Goal: Task Accomplishment & Management: Complete application form

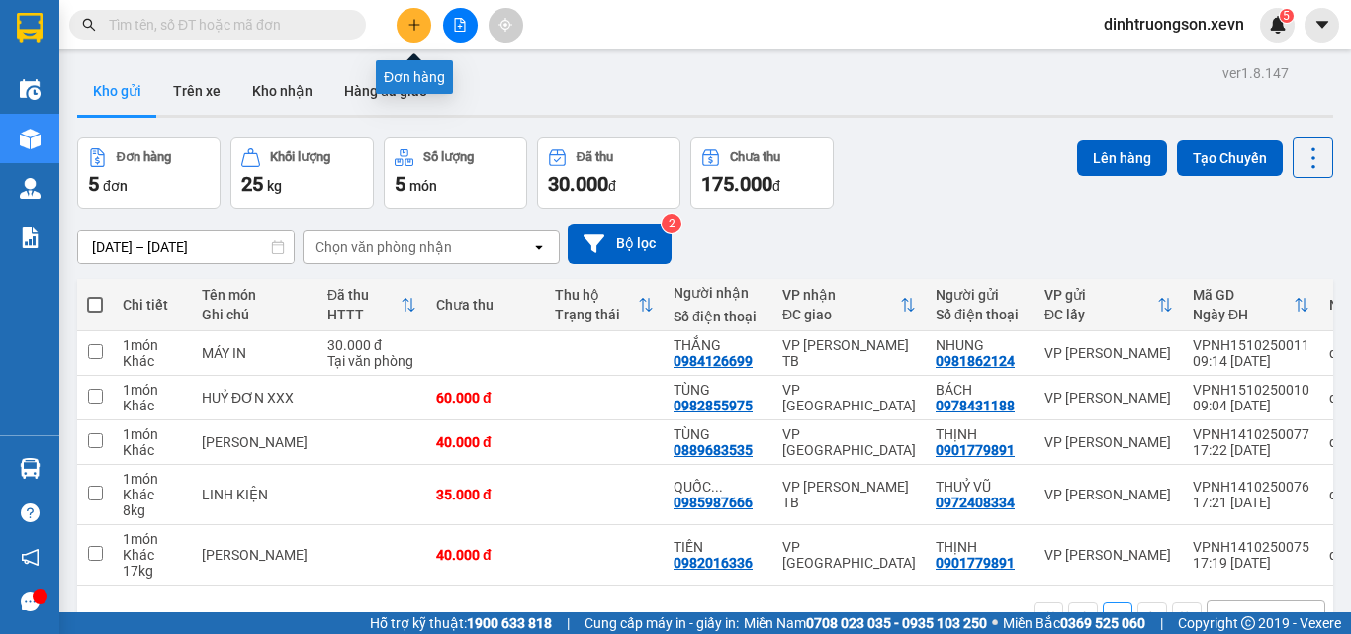
click at [412, 19] on icon "plus" at bounding box center [414, 25] width 14 height 14
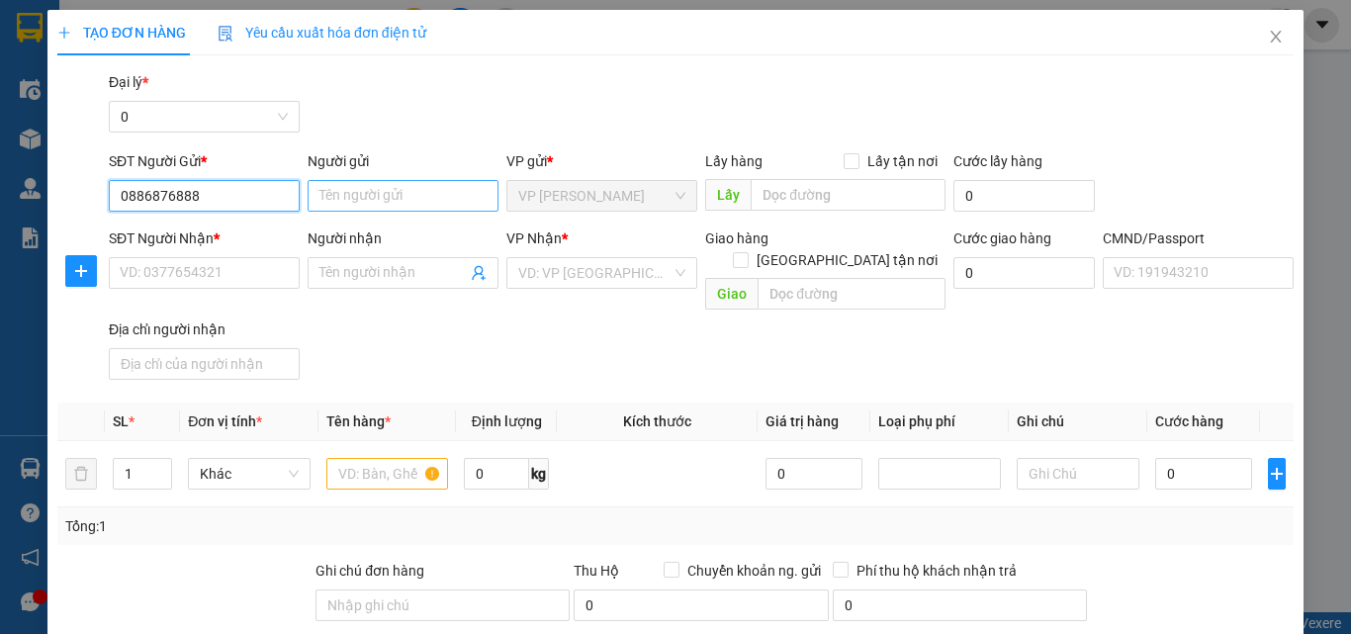
type input "0886876888"
click at [376, 202] on input "Người gửi" at bounding box center [403, 196] width 191 height 32
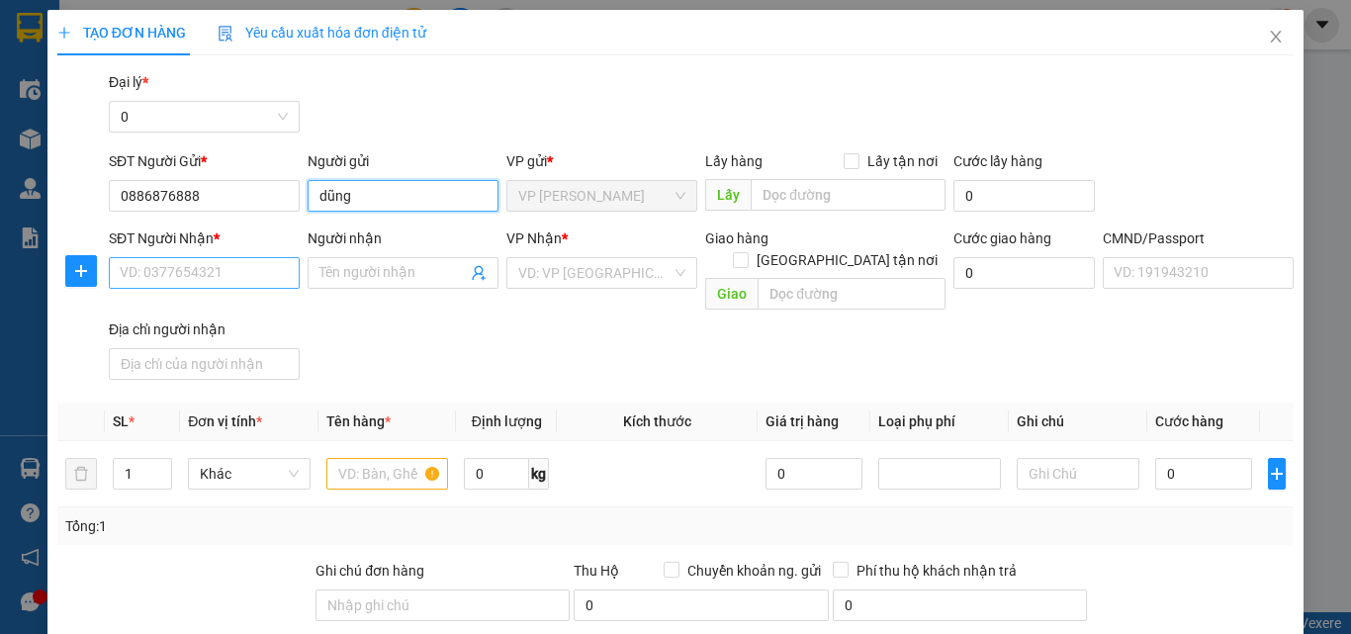
type input "dũng"
click at [171, 274] on input "SĐT Người Nhận *" at bounding box center [204, 273] width 191 height 32
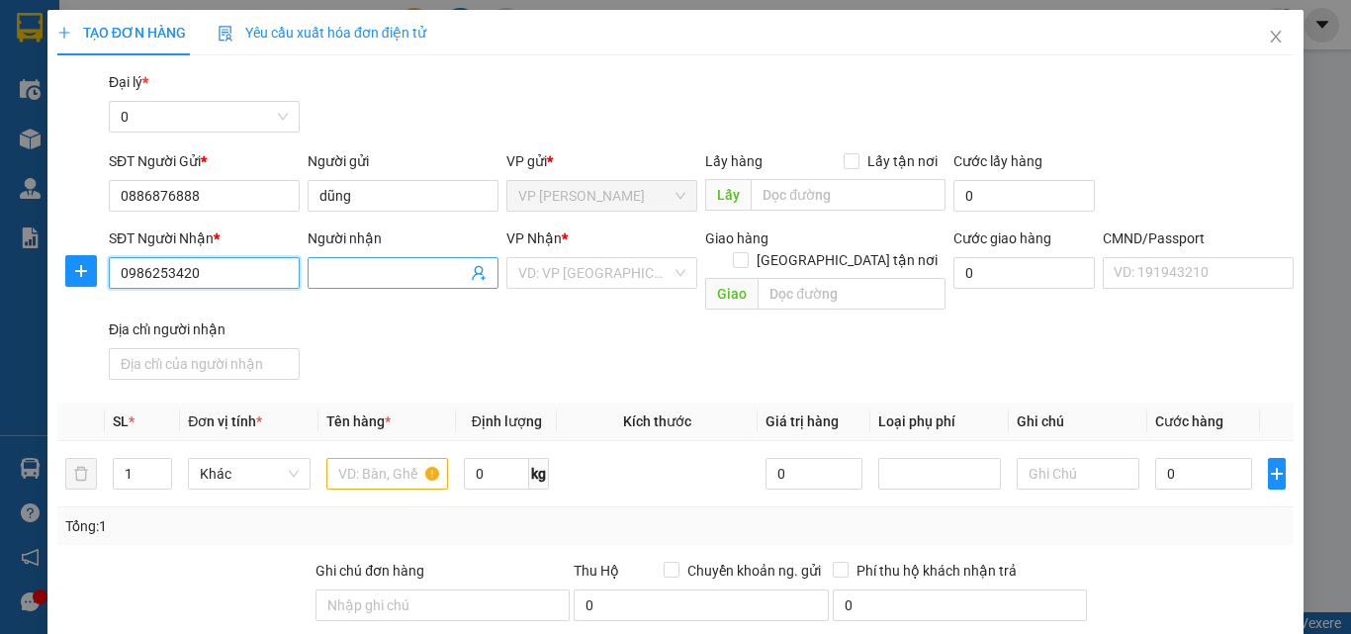
type input "0986253420"
click at [321, 276] on input "Người nhận" at bounding box center [392, 273] width 147 height 22
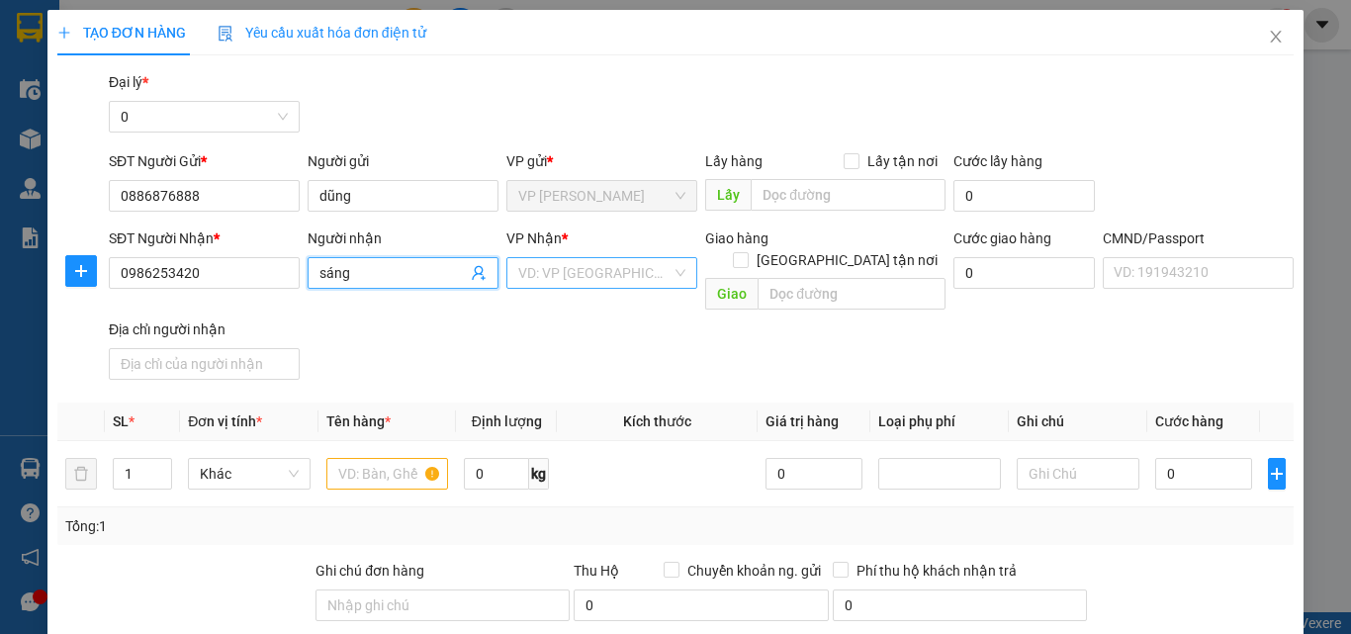
type input "sáng"
click at [545, 270] on input "search" at bounding box center [594, 273] width 153 height 30
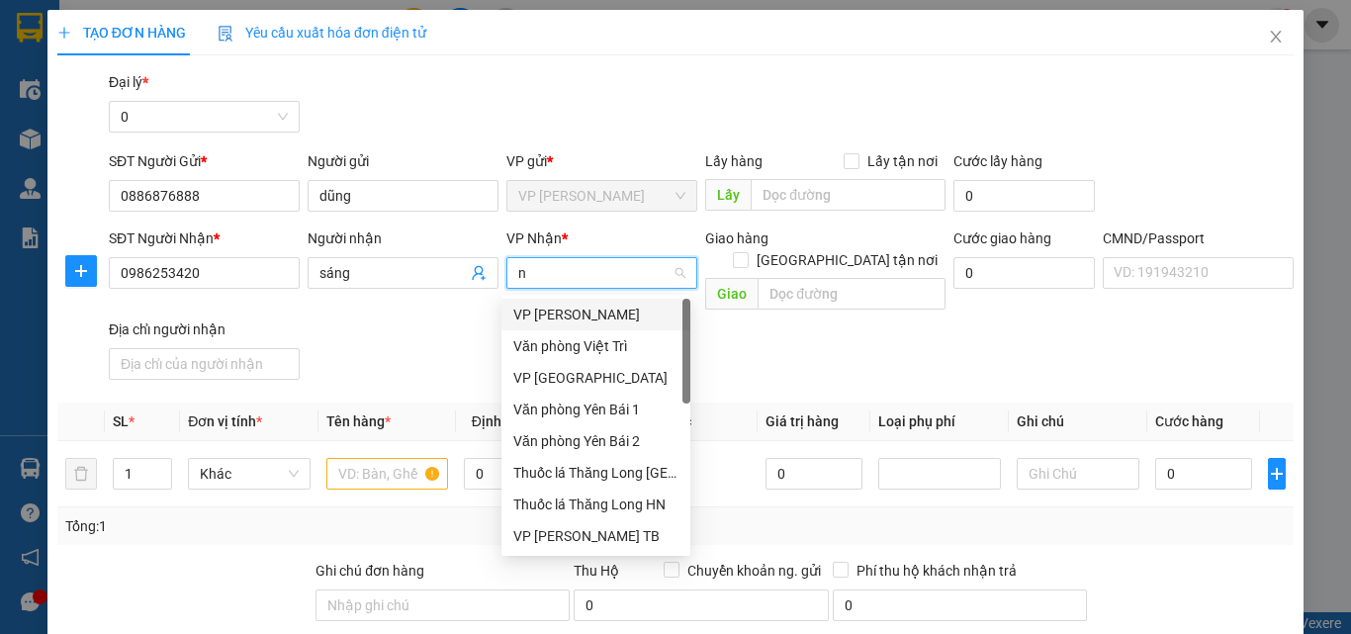
type input "nd"
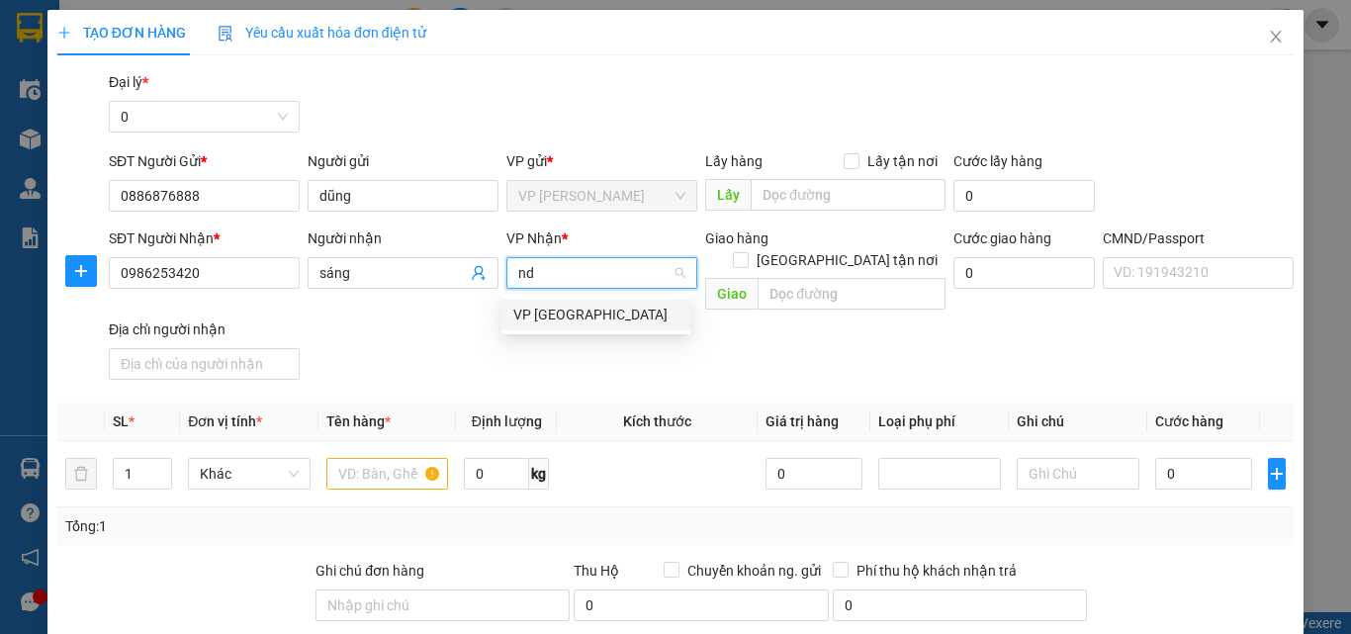
click at [546, 305] on div "VP [GEOGRAPHIC_DATA]" at bounding box center [595, 315] width 165 height 22
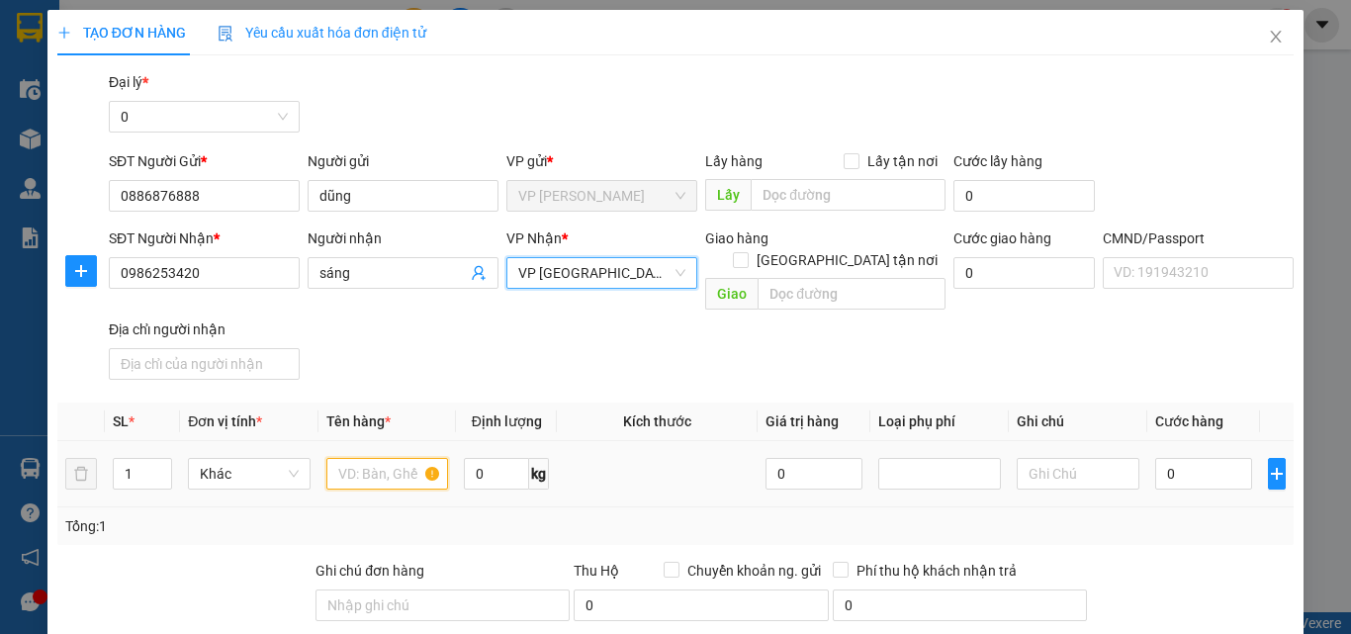
click at [349, 458] on input "text" at bounding box center [387, 474] width 123 height 32
type input "d"
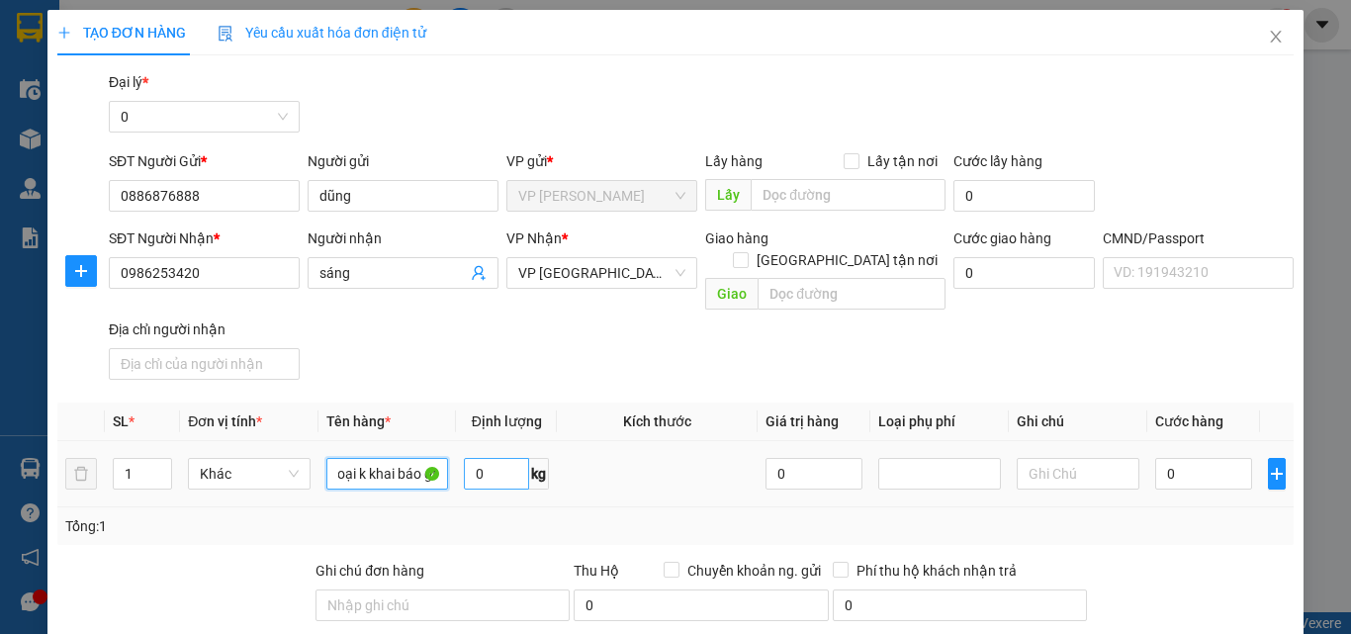
type input "điện thoại k khai báo gt"
click at [499, 458] on input "0" at bounding box center [496, 474] width 65 height 32
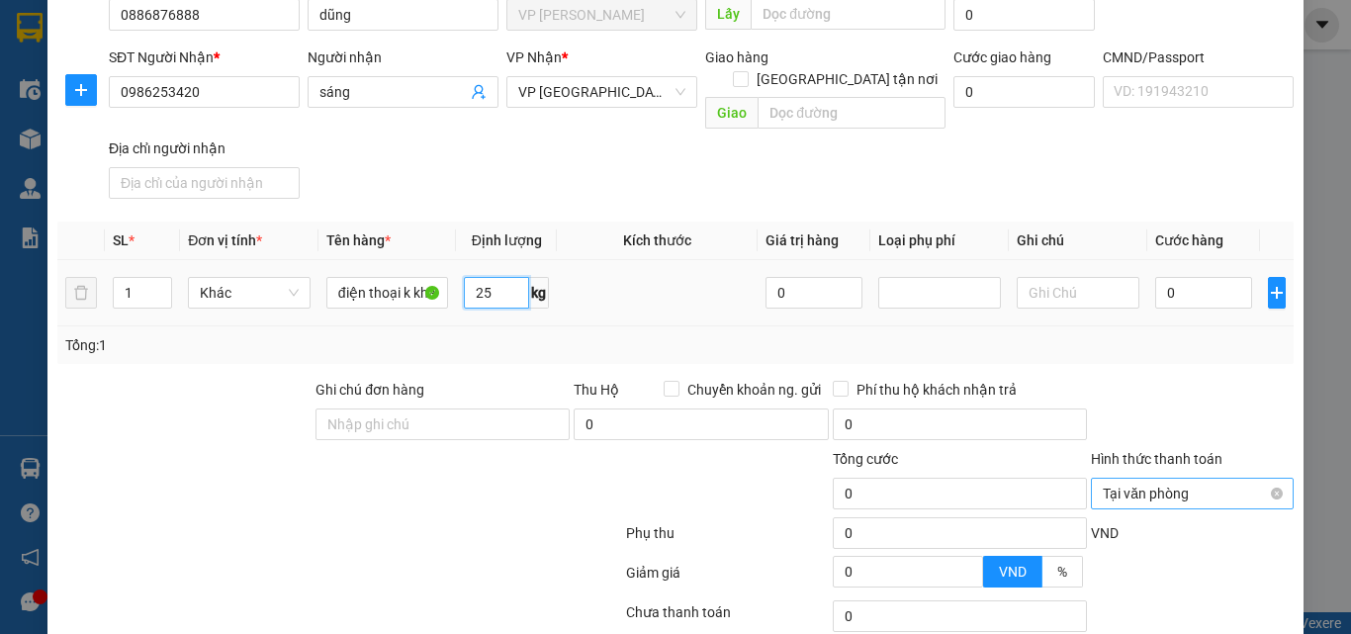
scroll to position [311, 0]
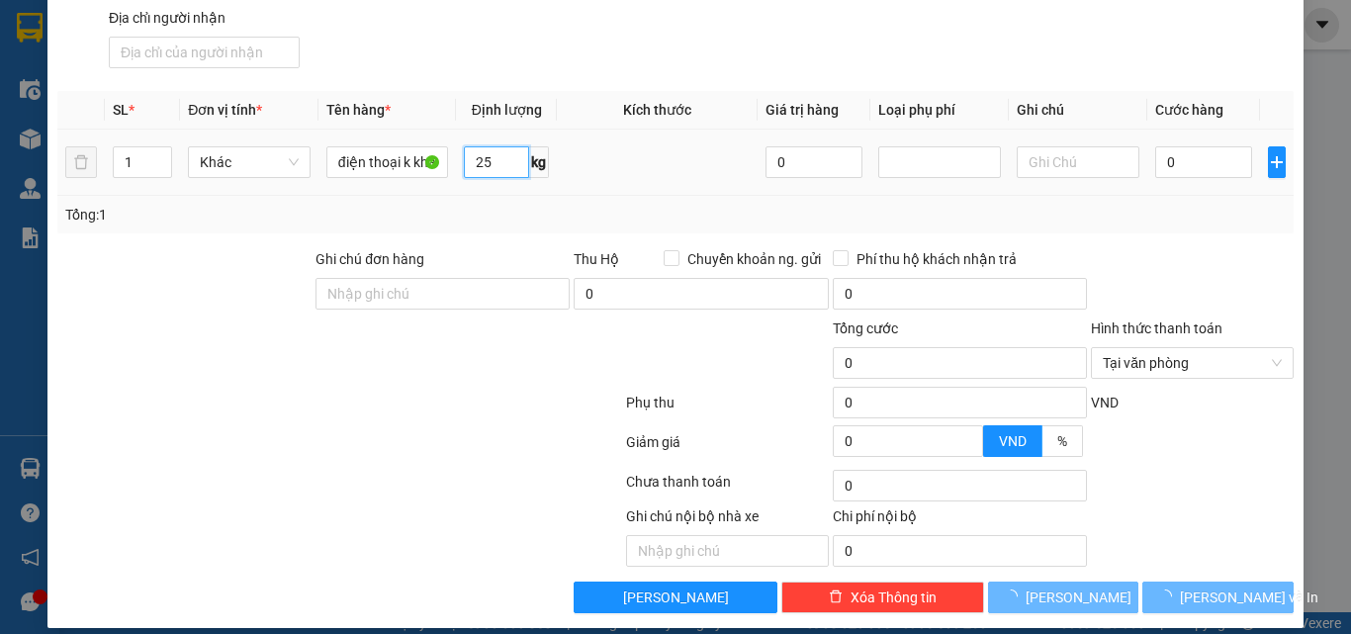
type input "2"
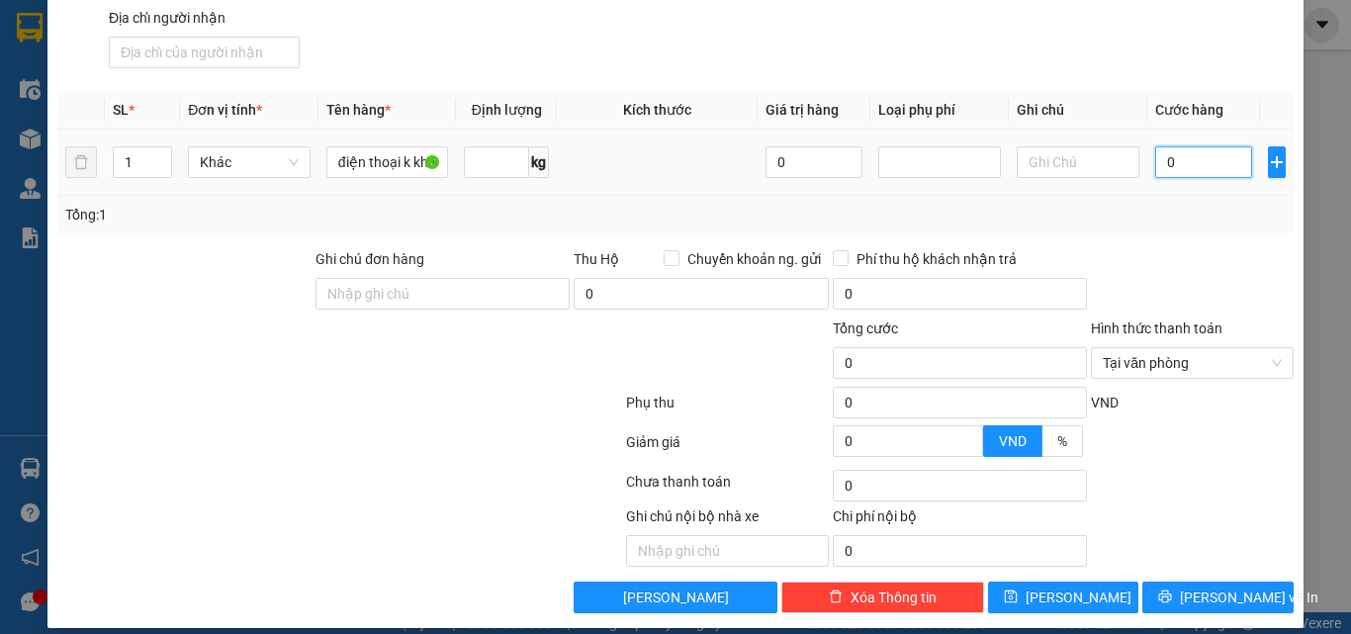
type input "0"
click at [1163, 146] on input "0" at bounding box center [1203, 162] width 97 height 32
type input "2"
type input "25"
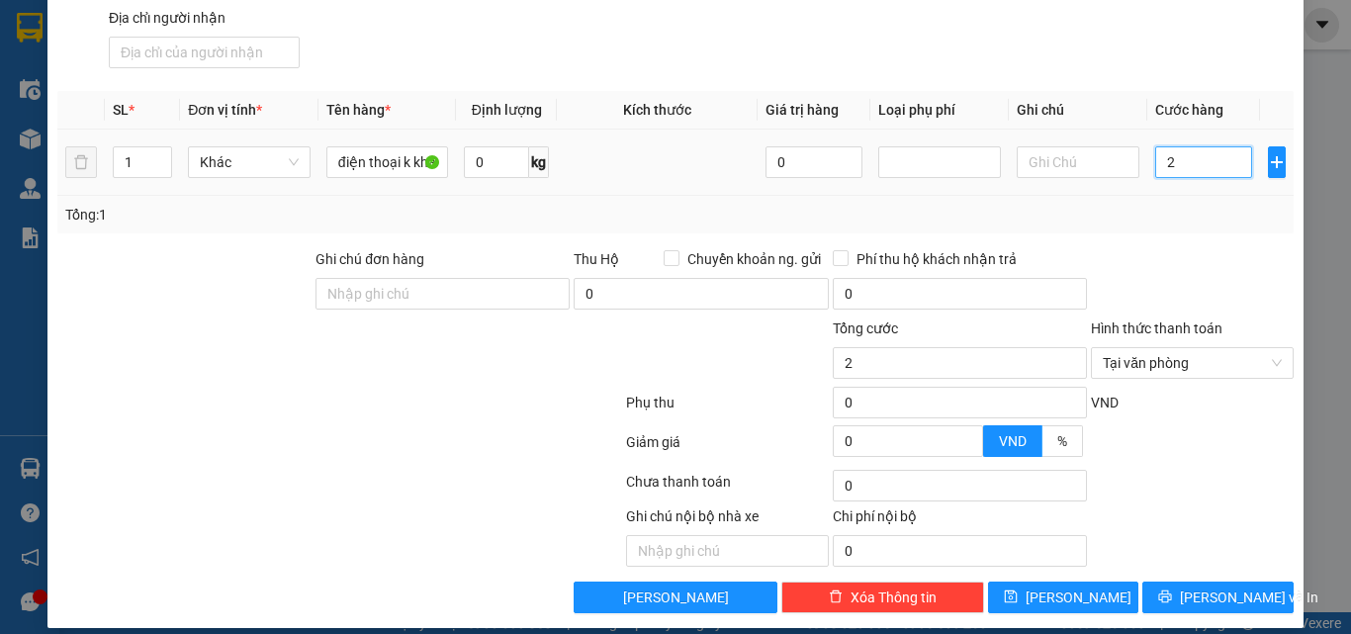
type input "25"
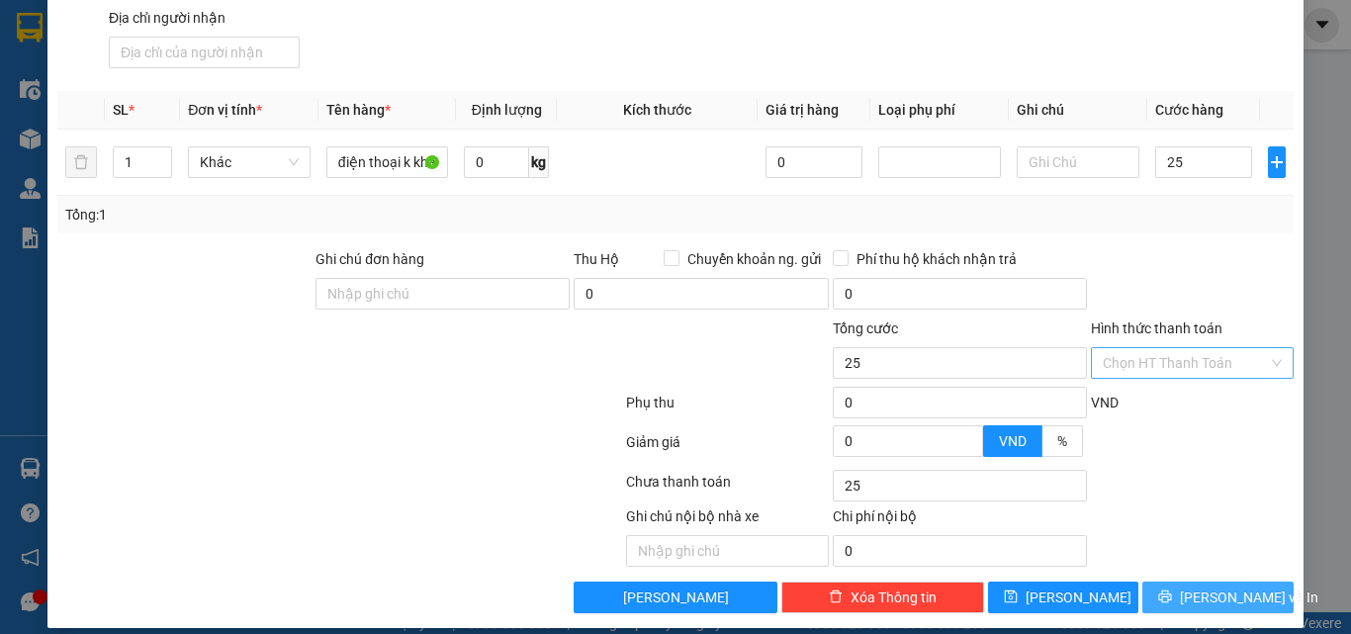
type input "25.000"
click at [1216, 586] on span "[PERSON_NAME] và In" at bounding box center [1249, 597] width 138 height 22
click at [1203, 431] on div at bounding box center [1192, 448] width 207 height 35
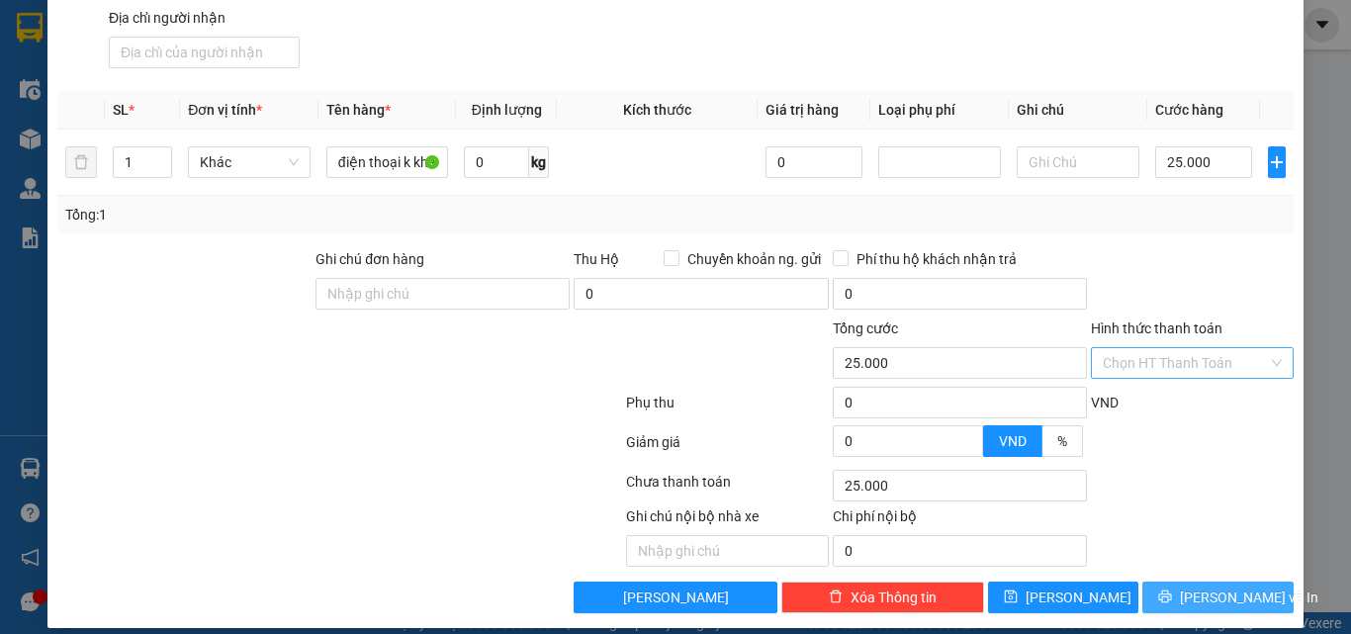
click at [1216, 586] on span "[PERSON_NAME] và In" at bounding box center [1249, 597] width 138 height 22
